Goal: Task Accomplishment & Management: Manage account settings

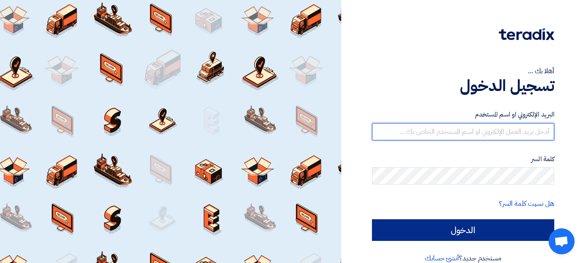
type input "[EMAIL_ADDRESS][DOMAIN_NAME]"
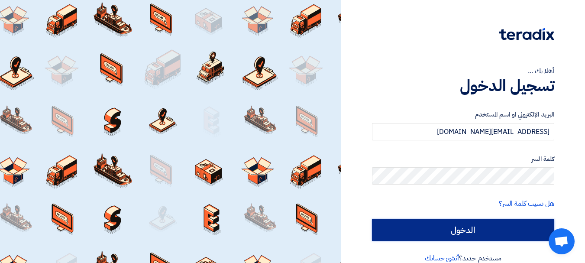
click at [490, 239] on input "الدخول" at bounding box center [463, 230] width 182 height 22
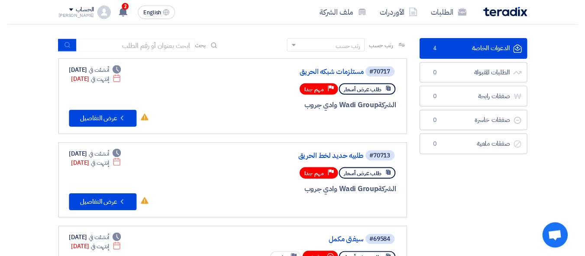
scroll to position [51, 0]
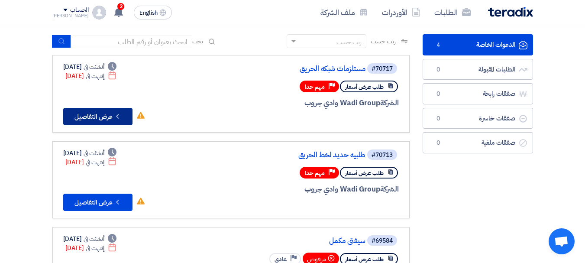
click at [119, 116] on icon "Check details" at bounding box center [117, 116] width 8 height 8
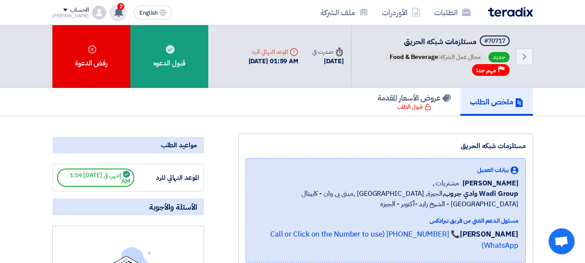
click at [116, 15] on use at bounding box center [118, 12] width 9 height 10
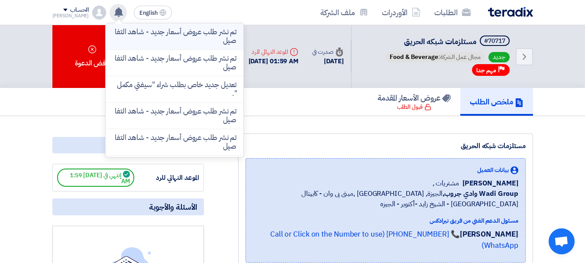
click at [143, 47] on li "تم نشر طلب عروض أسعار جديد - شاهد التفاصيل" at bounding box center [175, 36] width 138 height 26
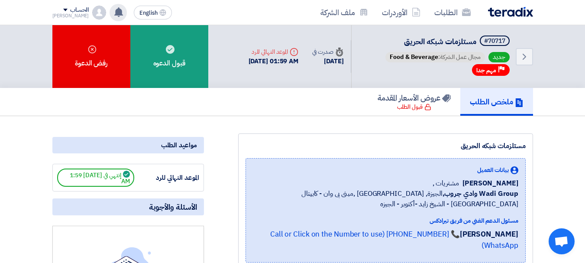
click at [120, 14] on use at bounding box center [118, 12] width 9 height 10
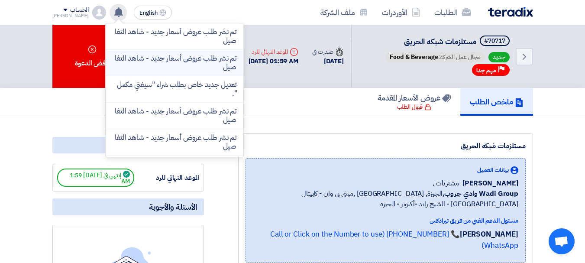
click at [150, 59] on p "تم نشر طلب عروض أسعار جديد - شاهد التفاصيل" at bounding box center [175, 62] width 124 height 17
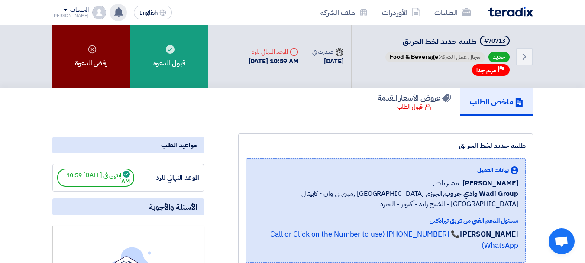
click at [111, 63] on div "رفض الدعوة" at bounding box center [91, 56] width 78 height 63
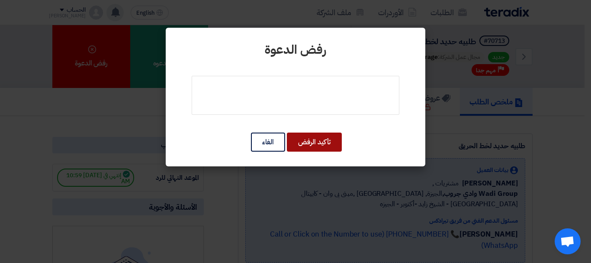
click at [309, 146] on button "تأكيد الرفض" at bounding box center [314, 141] width 55 height 19
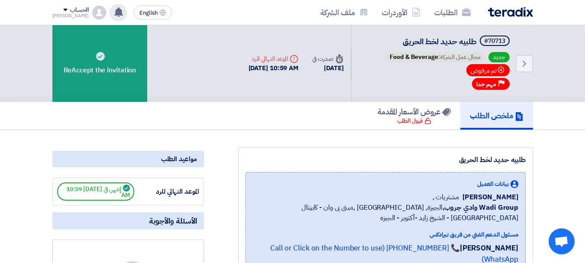
click at [118, 13] on use at bounding box center [118, 12] width 9 height 10
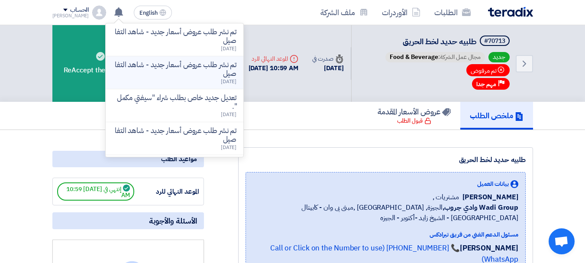
click at [180, 72] on p "تم نشر طلب عروض أسعار جديد - شاهد التفاصيل" at bounding box center [175, 69] width 124 height 17
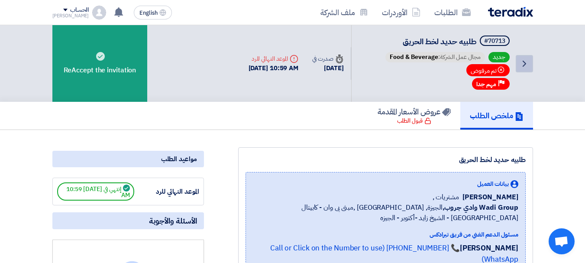
click at [518, 65] on link "Back" at bounding box center [524, 63] width 17 height 17
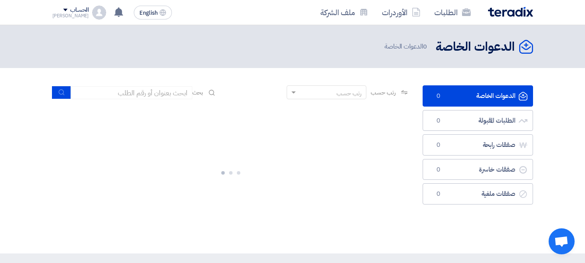
click at [274, 103] on div "رتب حسب رتب حسب بحث" at bounding box center [230, 95] width 357 height 21
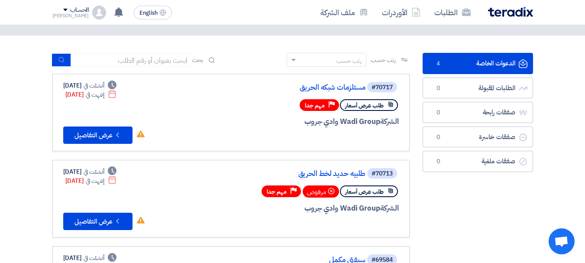
scroll to position [34, 0]
